Goal: Task Accomplishment & Management: Use online tool/utility

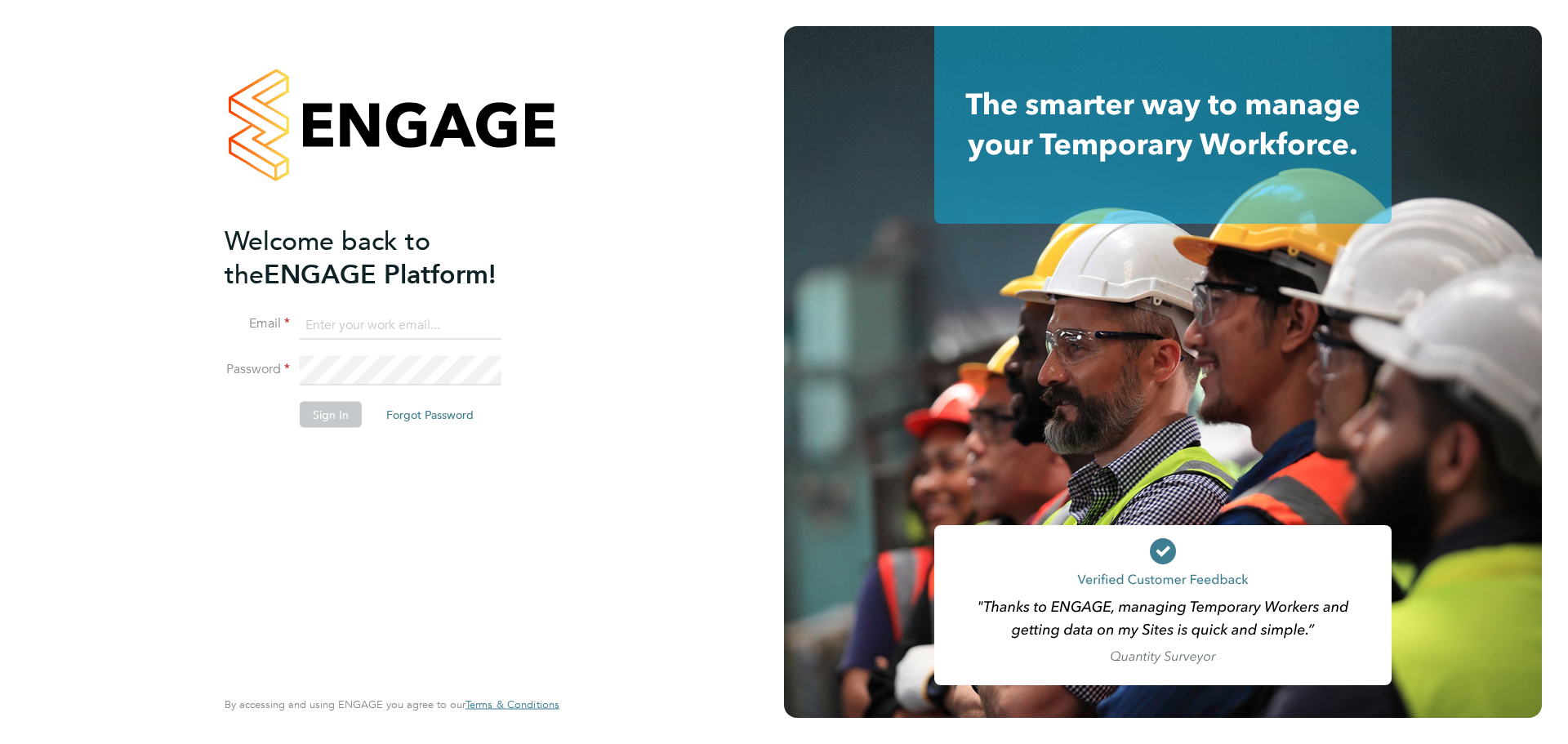
type input "lana@xede.co.uk"
click at [353, 404] on button "Sign In" at bounding box center [330, 415] width 62 height 26
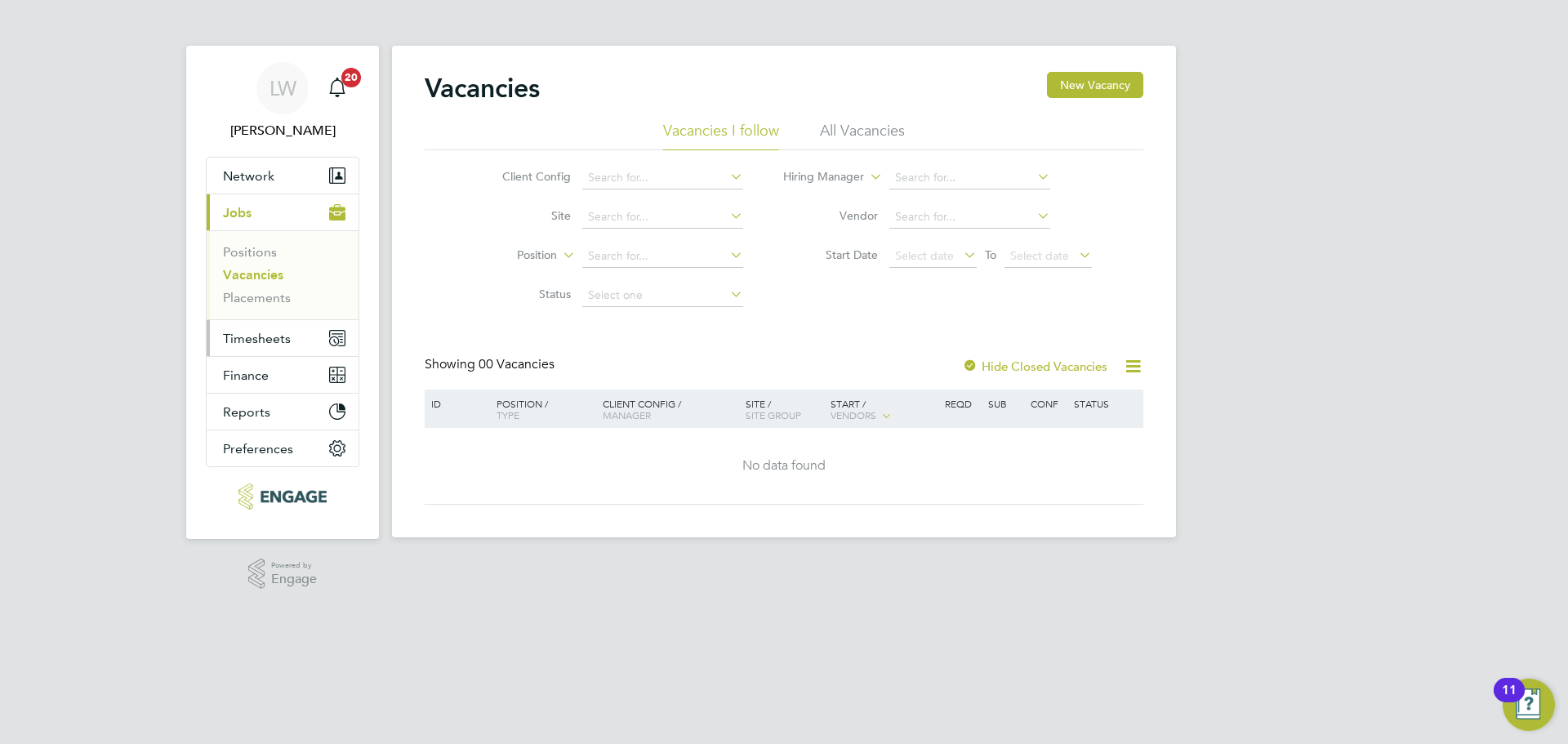
click at [269, 341] on span "Timesheets" at bounding box center [257, 338] width 68 height 16
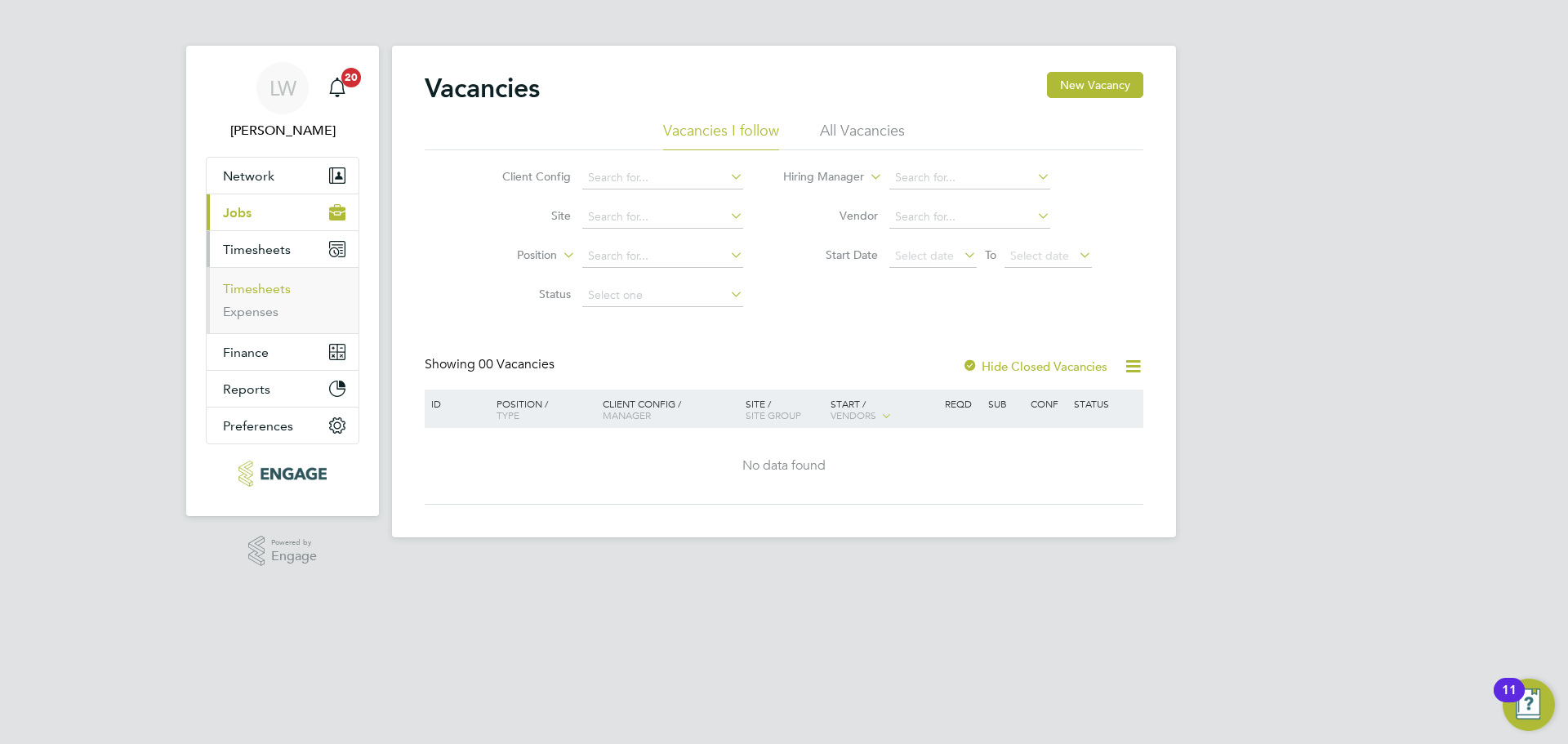
click at [254, 292] on link "Timesheets" at bounding box center [257, 289] width 68 height 16
